Goal: Task Accomplishment & Management: Use online tool/utility

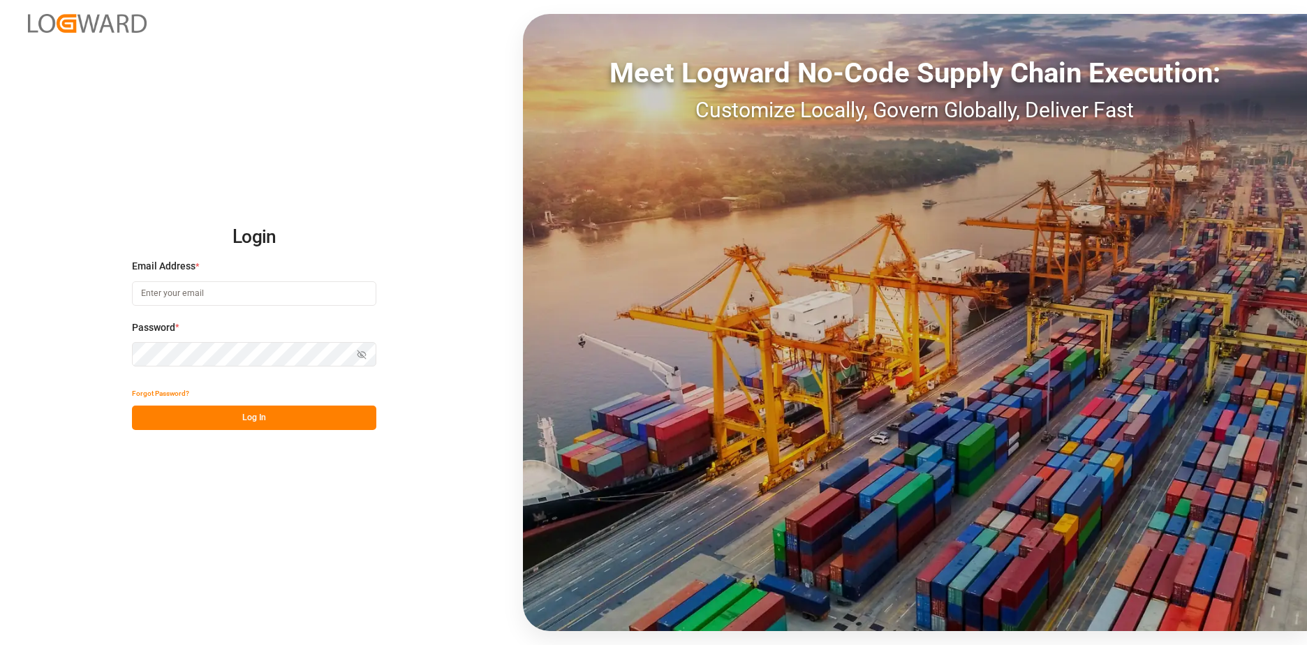
type input "[EMAIL_ADDRESS][DOMAIN_NAME]"
click at [249, 424] on button "Log In" at bounding box center [254, 418] width 244 height 24
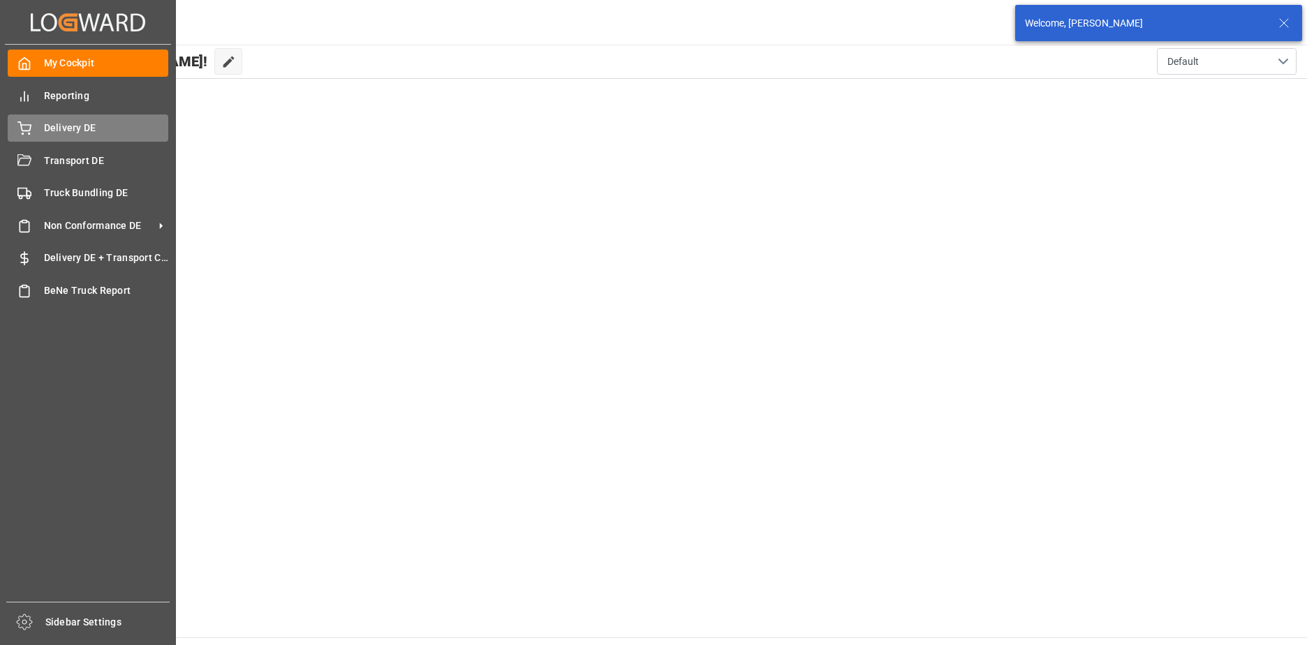
click at [53, 133] on span "Delivery DE" at bounding box center [106, 128] width 125 height 15
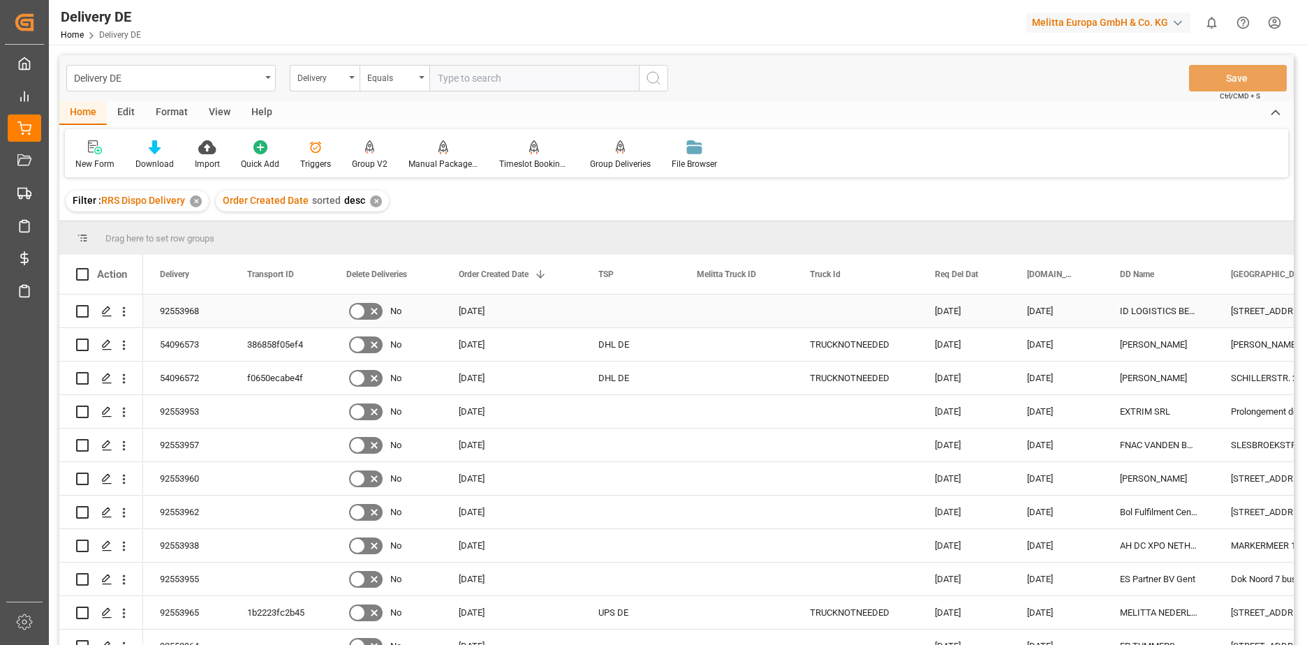
click at [81, 315] on input "Press Space to toggle row selection (unchecked)" at bounding box center [82, 311] width 13 height 13
checkbox input "true"
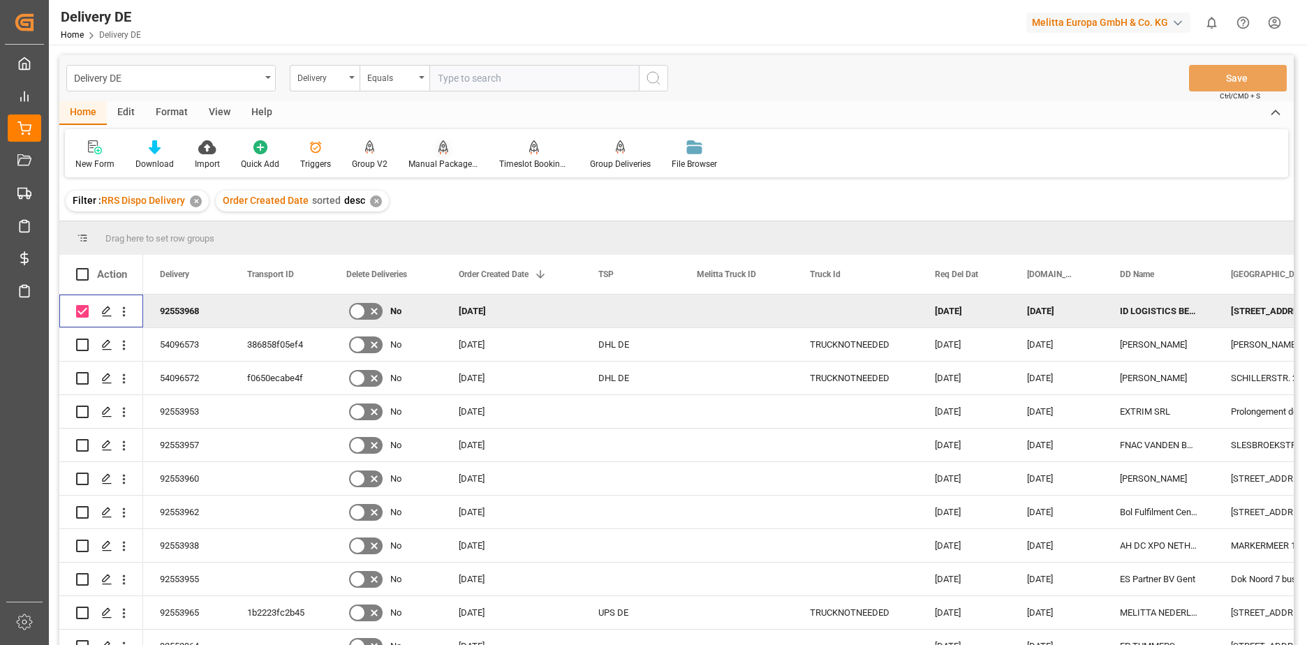
click at [441, 165] on div "Manual Package TypeDetermination" at bounding box center [443, 164] width 70 height 13
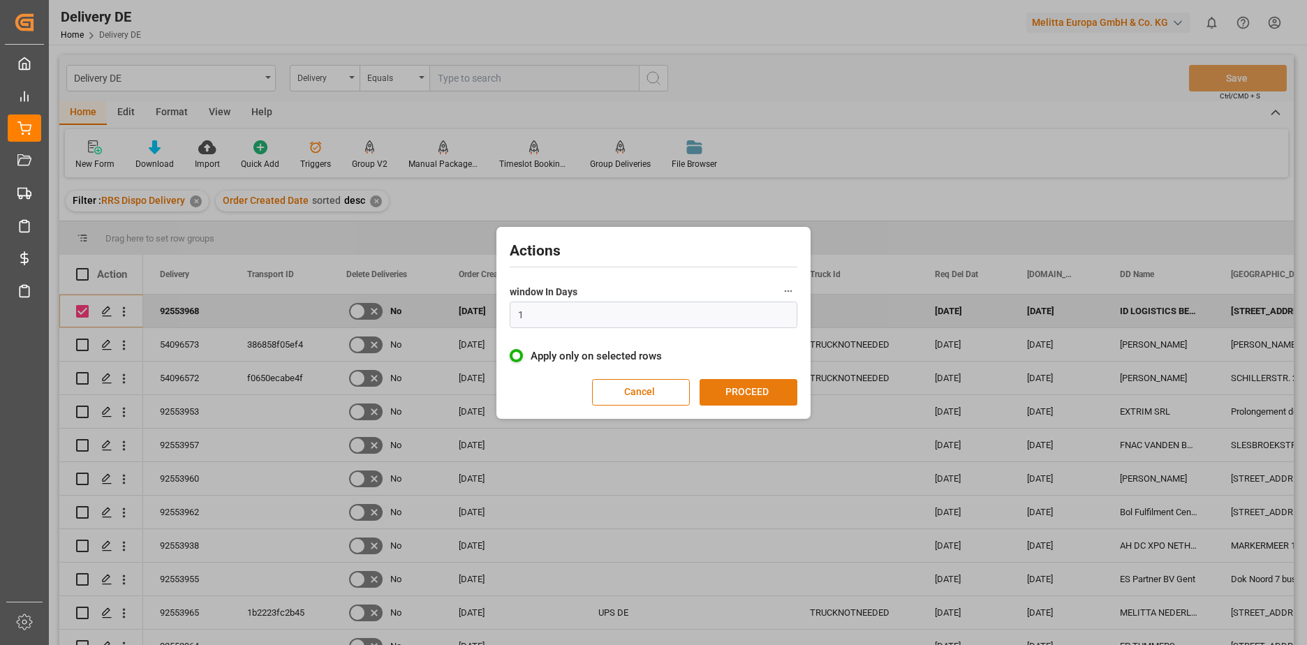
click at [734, 391] on button "PROCEED" at bounding box center [748, 392] width 98 height 27
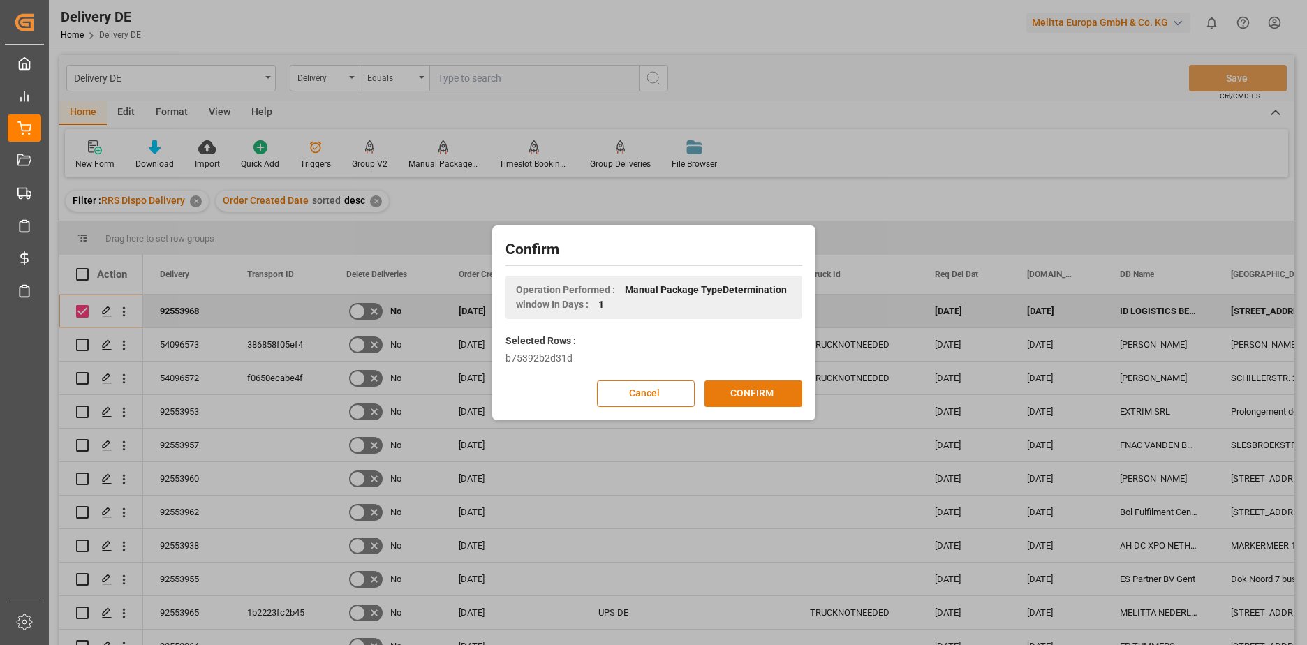
click at [747, 392] on button "CONFIRM" at bounding box center [753, 393] width 98 height 27
